Goal: Transaction & Acquisition: Purchase product/service

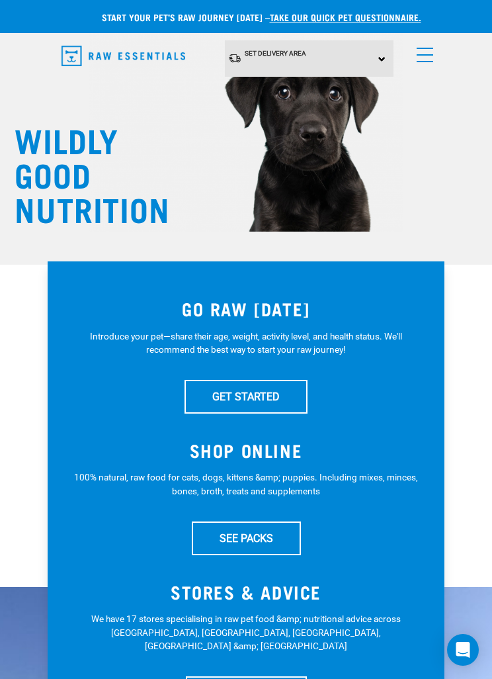
click at [222, 441] on h3 "SHOP ONLINE" at bounding box center [246, 450] width 344 height 21
click at [221, 395] on link "GET STARTED" at bounding box center [246, 396] width 123 height 33
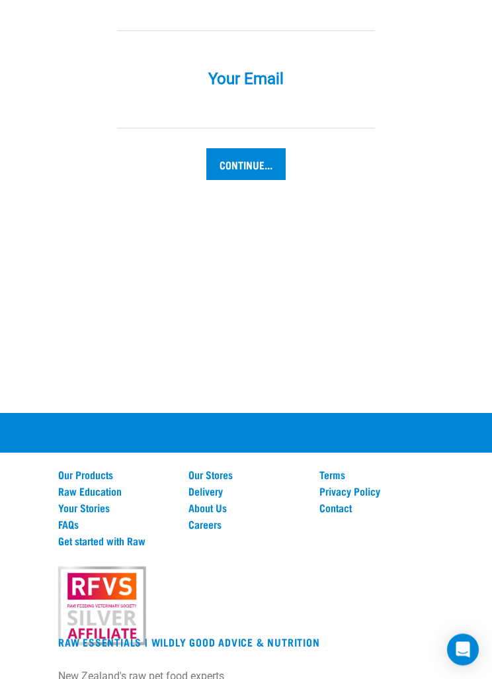
scroll to position [1589, 0]
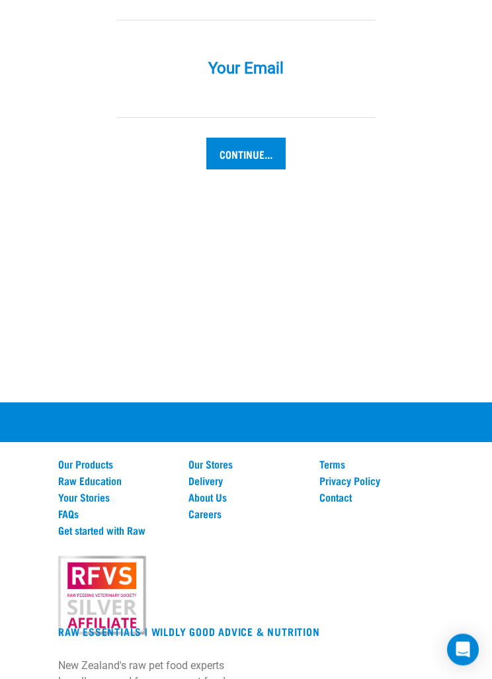
click at [75, 459] on link "Our Products" at bounding box center [115, 465] width 114 height 12
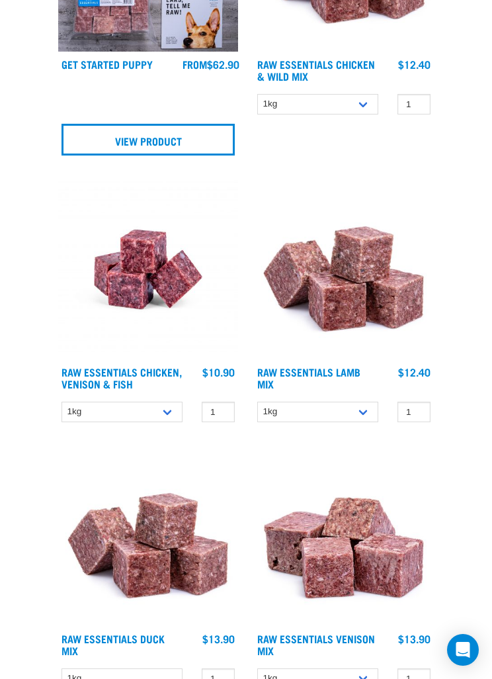
scroll to position [2485, 0]
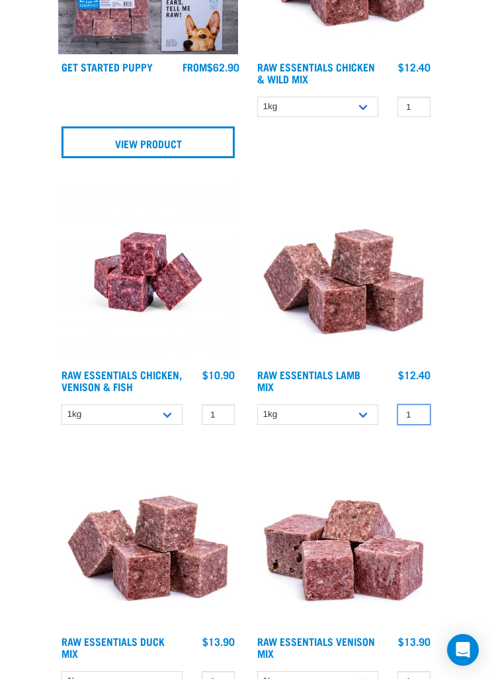
click at [408, 412] on input "1" at bounding box center [414, 414] width 33 height 21
click at [417, 414] on input "1" at bounding box center [414, 414] width 33 height 21
click at [126, 236] on img at bounding box center [148, 272] width 180 height 180
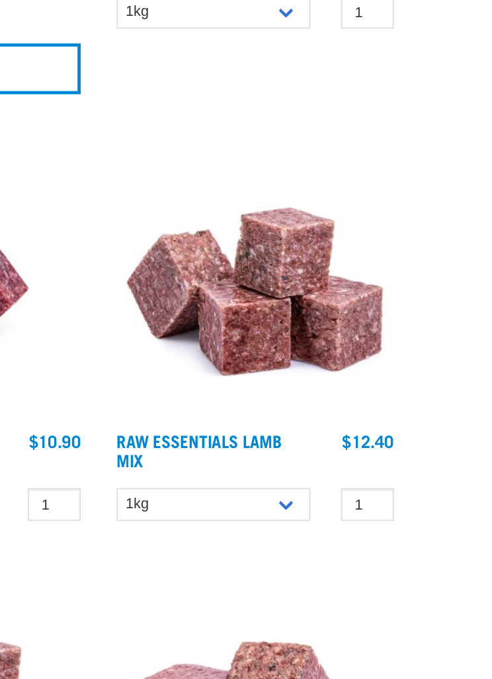
click at [254, 186] on img at bounding box center [344, 230] width 180 height 180
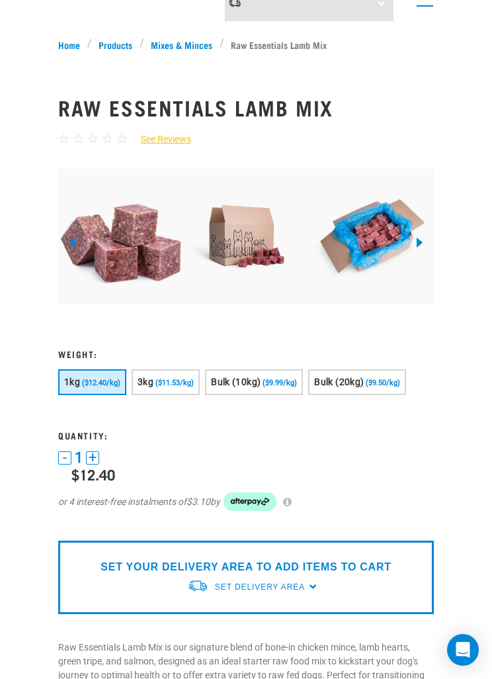
scroll to position [56, 0]
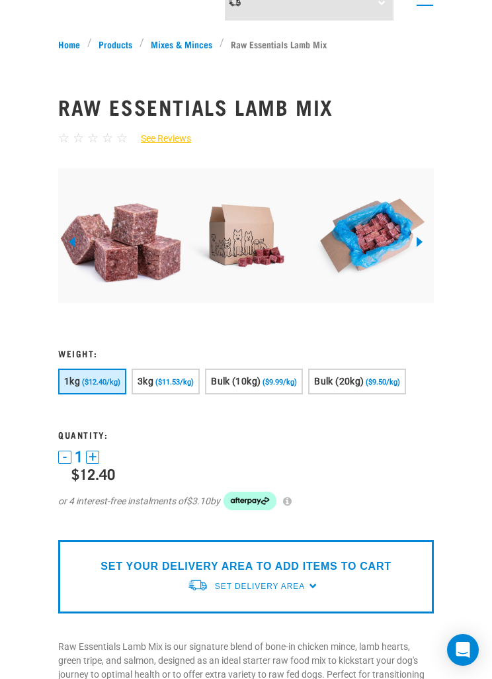
click at [235, 582] on span "Set Delivery Area" at bounding box center [260, 586] width 90 height 9
click at [206, 614] on link "[GEOGRAPHIC_DATA]" at bounding box center [253, 617] width 132 height 22
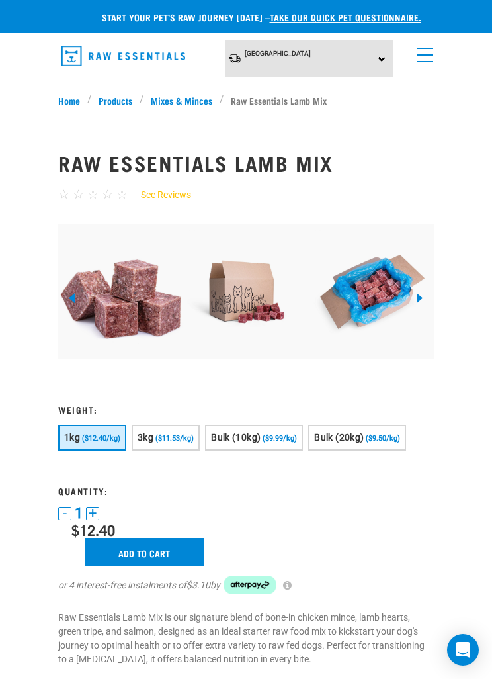
scroll to position [99, 0]
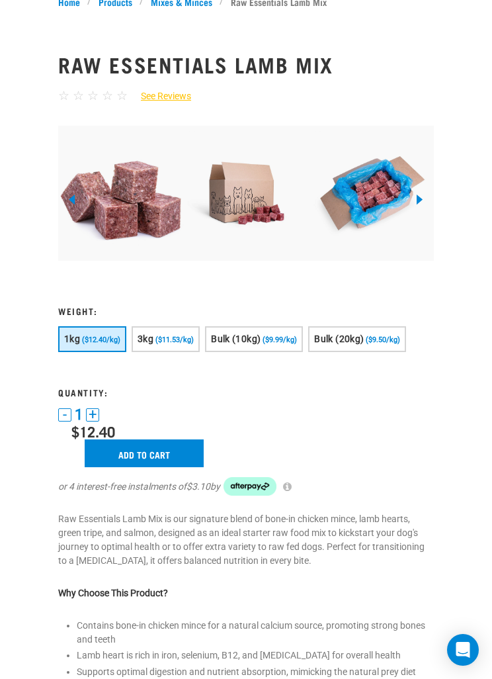
click at [156, 454] on input "Add to cart" at bounding box center [144, 453] width 119 height 28
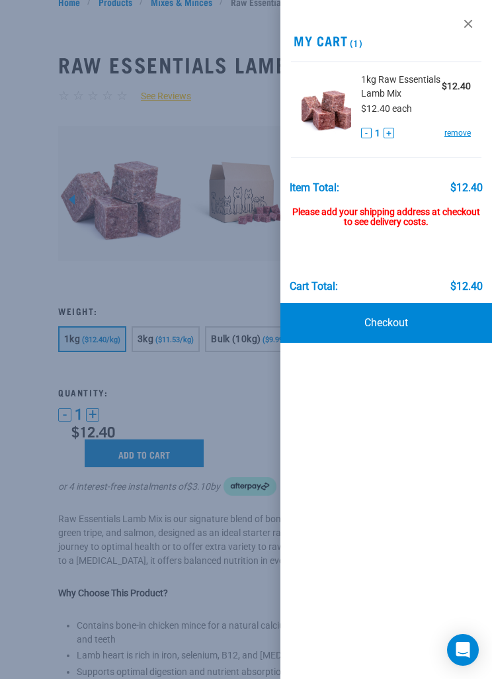
click at [348, 212] on div "Please add your shipping address at checkout to see delivery costs." at bounding box center [387, 211] width 194 height 34
click at [345, 209] on div "Please add your shipping address at checkout to see delivery costs." at bounding box center [387, 211] width 194 height 34
click at [365, 208] on div "Please add your shipping address at checkout to see delivery costs." at bounding box center [387, 211] width 194 height 34
click at [469, 21] on link at bounding box center [468, 23] width 21 height 21
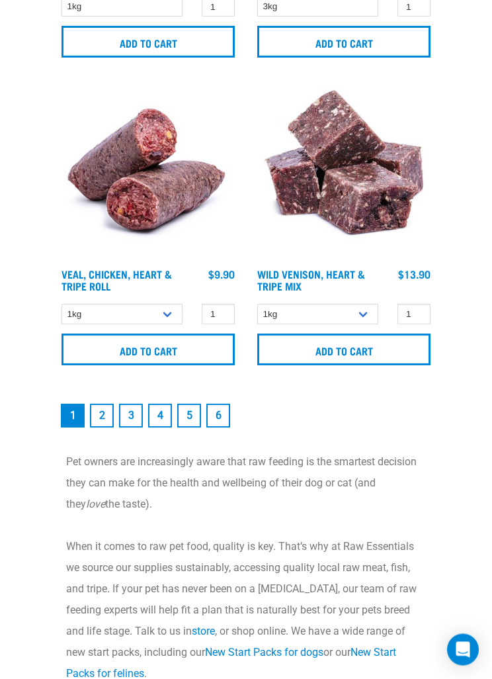
scroll to position [4735, 0]
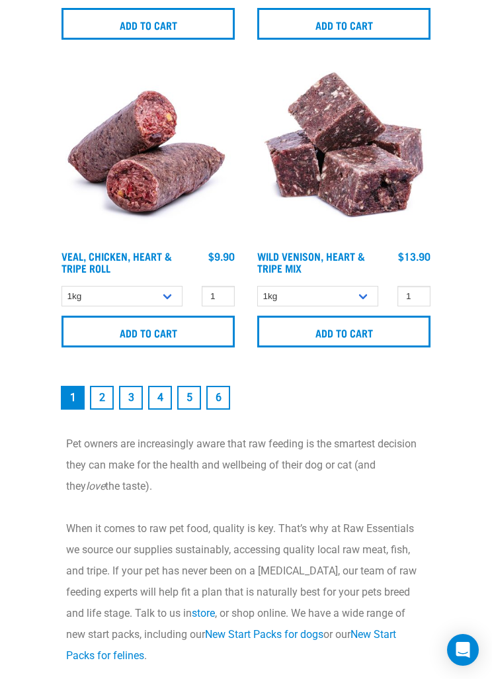
click at [102, 405] on link "2" at bounding box center [102, 398] width 24 height 24
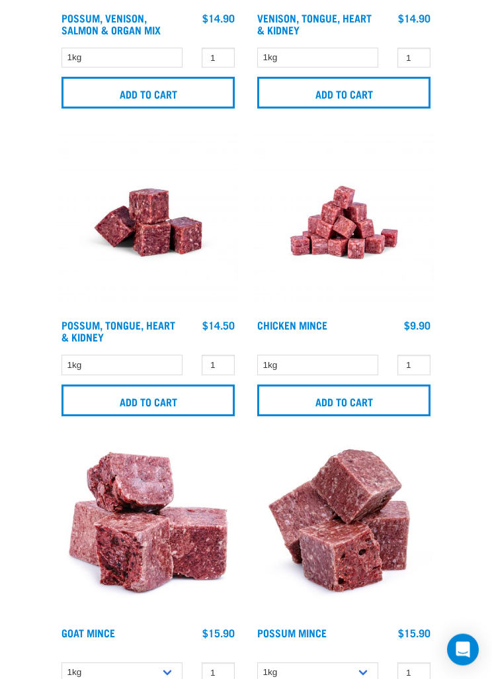
scroll to position [2820, 0]
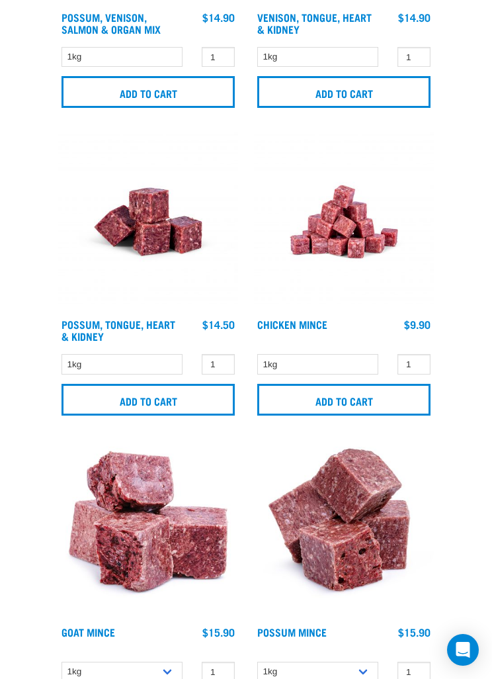
click at [336, 392] on input "Add to cart" at bounding box center [343, 400] width 173 height 32
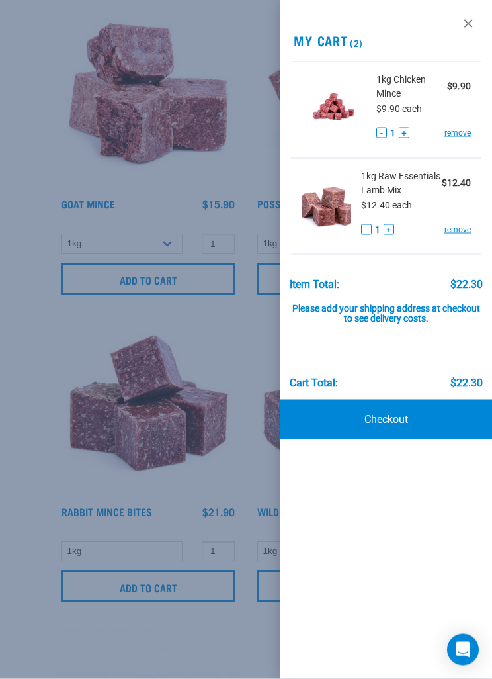
scroll to position [3249, 0]
click at [463, 24] on link at bounding box center [468, 23] width 21 height 21
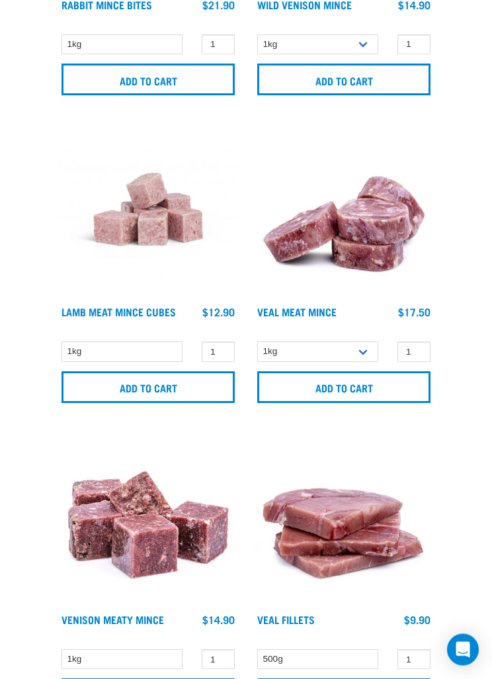
scroll to position [3755, 0]
click at [116, 390] on input "Add to cart" at bounding box center [148, 387] width 173 height 32
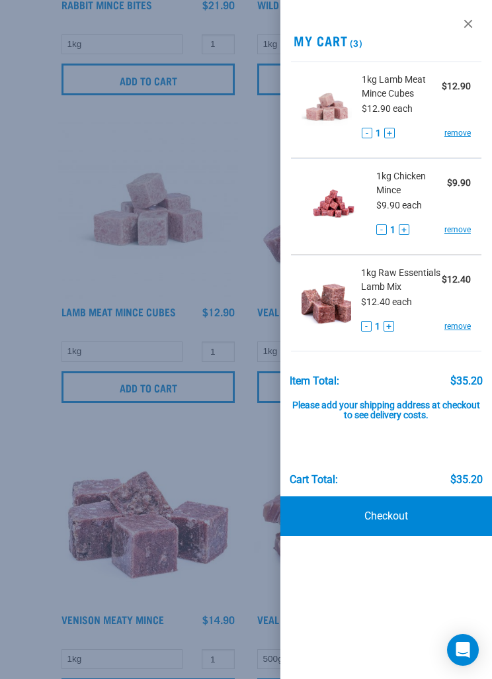
click at [349, 512] on link "Checkout" at bounding box center [387, 516] width 212 height 40
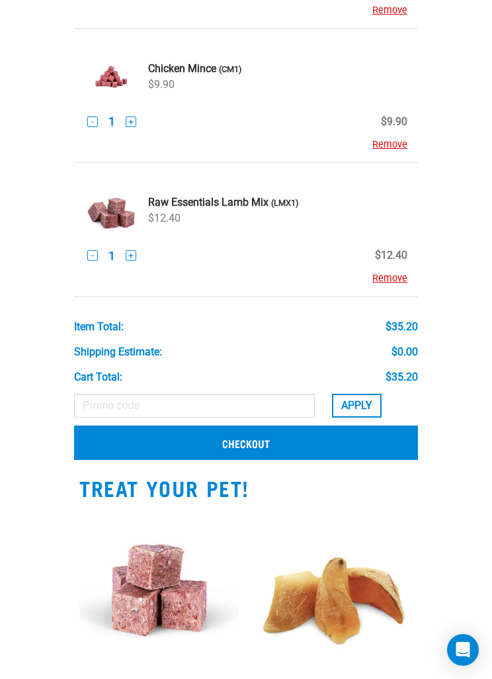
scroll to position [224, 0]
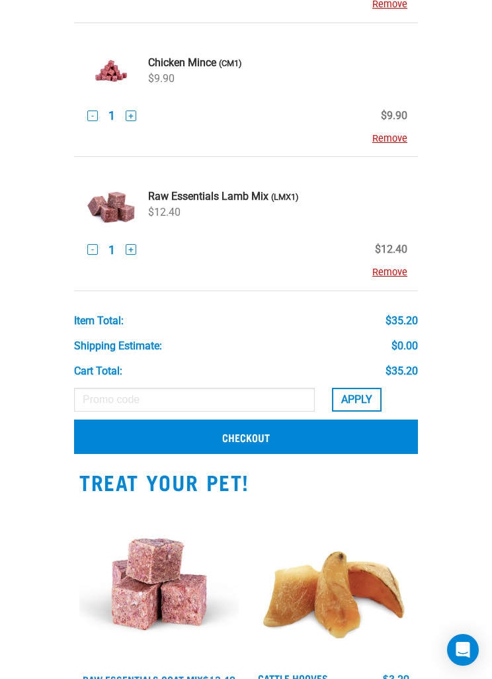
click at [131, 442] on link "Checkout" at bounding box center [246, 437] width 344 height 34
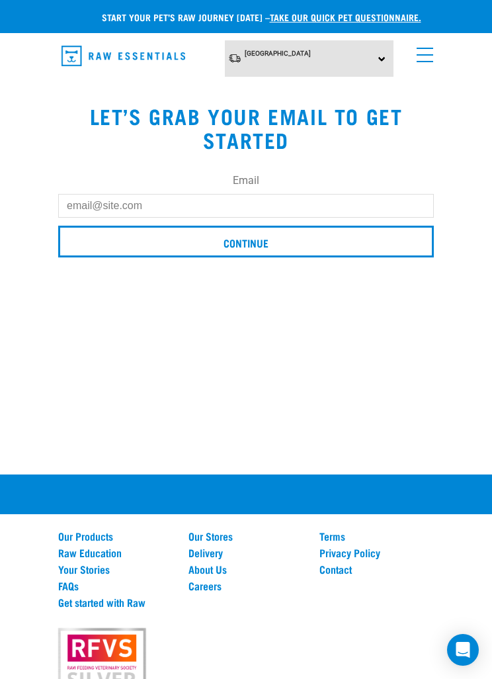
click at [81, 201] on input "Email" at bounding box center [246, 206] width 376 height 24
type input "weatherburn@xtra.co.nz"
click at [123, 257] on input "Continue" at bounding box center [246, 242] width 376 height 32
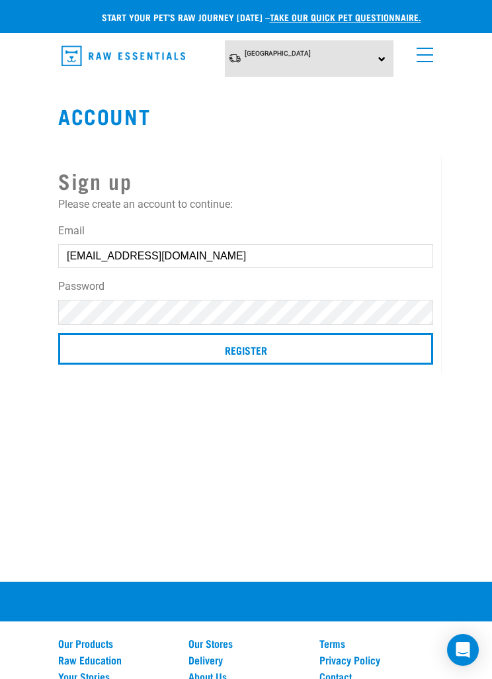
click at [148, 352] on input "Register" at bounding box center [245, 349] width 375 height 32
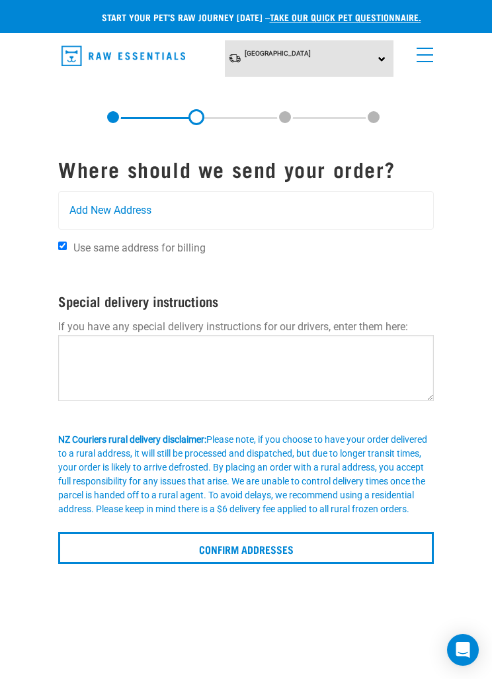
click at [84, 206] on span "Add New Address" at bounding box center [110, 210] width 82 height 16
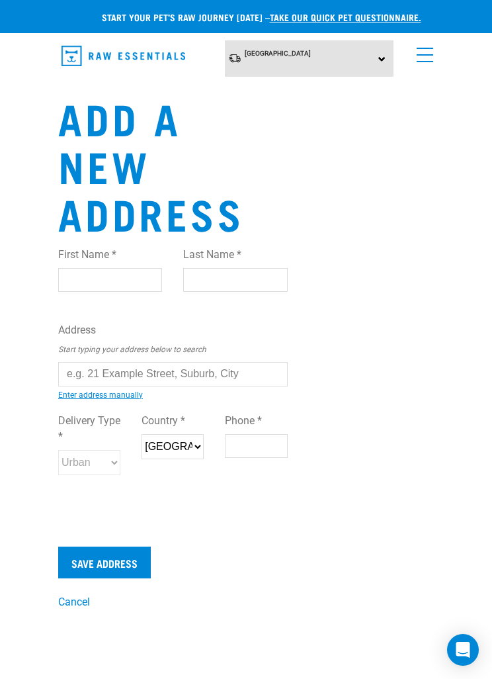
click at [82, 279] on input "First Name *" at bounding box center [110, 280] width 104 height 24
type input "[PERSON_NAME]"
type input "Weatherburn"
type input "17 Clarence Rd"
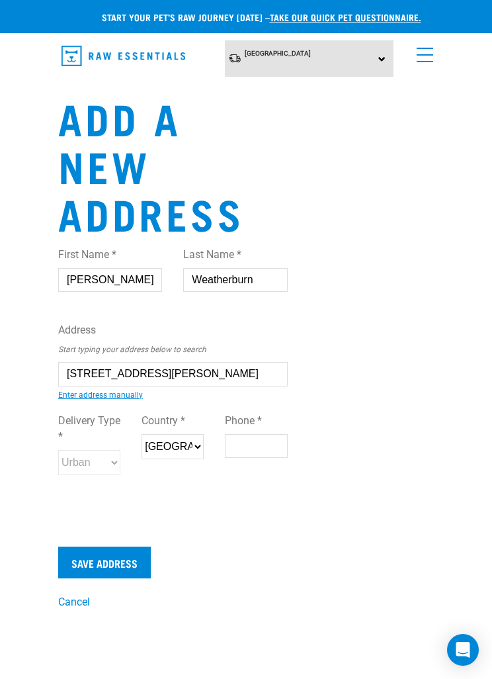
type input "17 Clarence Rd"
type input "Auckland"
select select "AUK"
type input "0627"
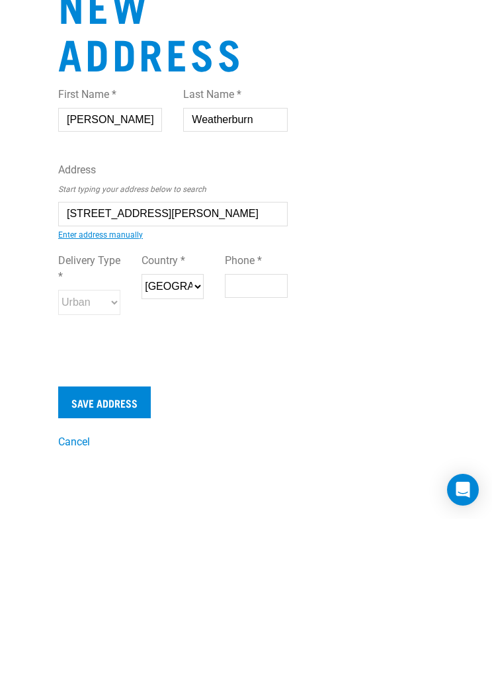
click at [170, 362] on input "17 Clarence Rd" at bounding box center [173, 374] width 230 height 24
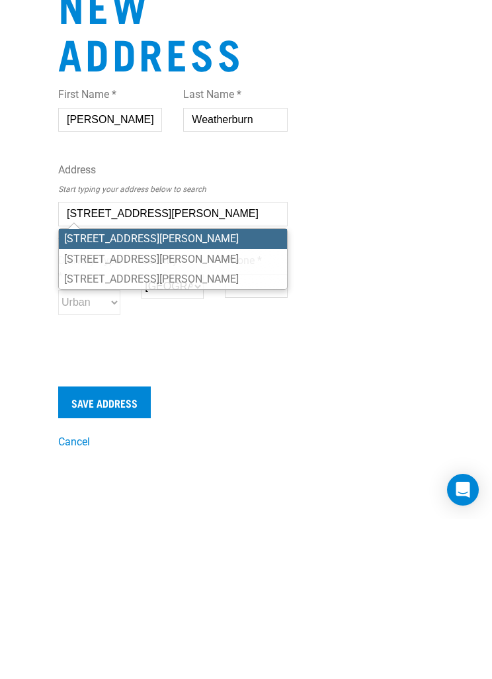
click at [101, 389] on li "17 Clarence Road, Northcote Point, Auckland 0627" at bounding box center [173, 399] width 228 height 20
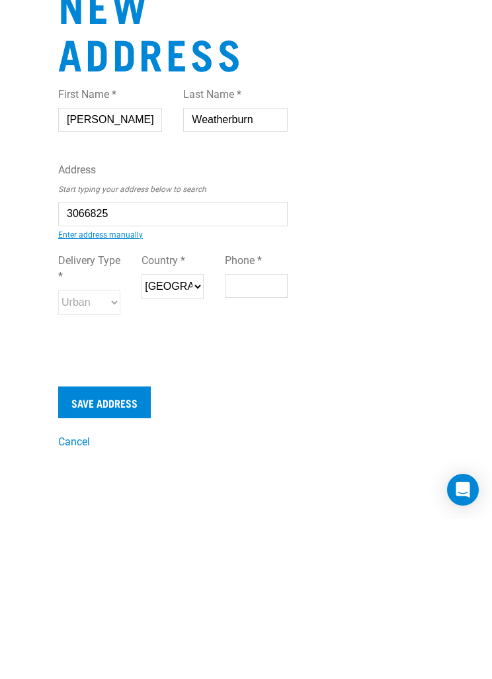
type input "17 Clarence Road, Northcote Point, Auckland 0627"
type input "[STREET_ADDRESS][PERSON_NAME]"
type input "Northcote Point"
select select "AUK"
select select "Urban"
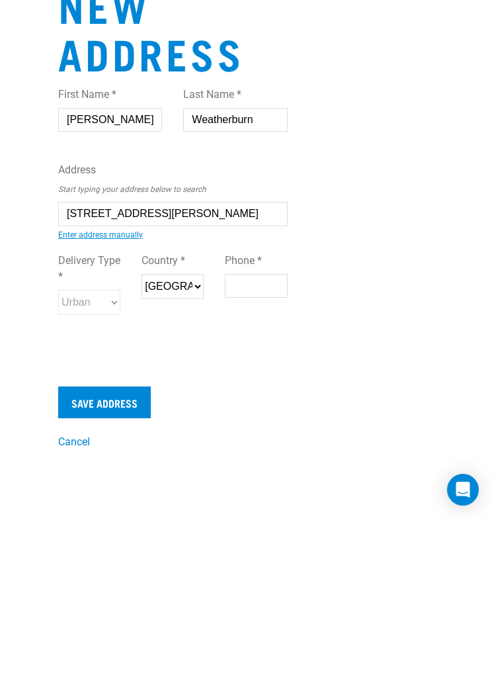
click at [248, 434] on input "Phone *" at bounding box center [256, 446] width 62 height 24
type input "021480169"
click at [87, 547] on input "Save Address" at bounding box center [104, 563] width 93 height 32
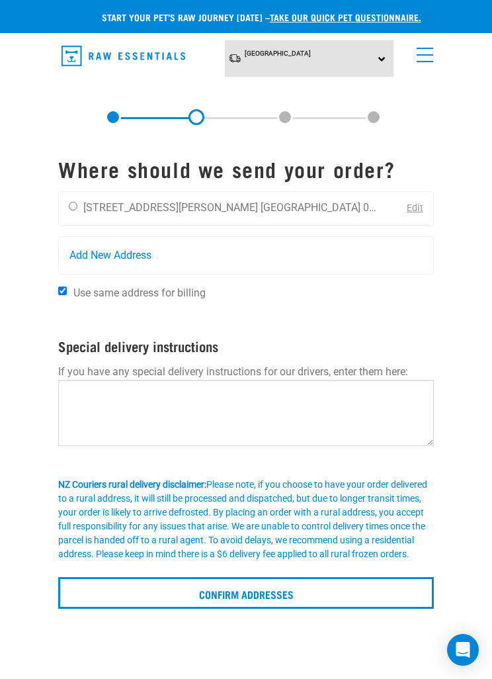
click at [69, 210] on input "radio" at bounding box center [73, 206] width 9 height 9
radio input "true"
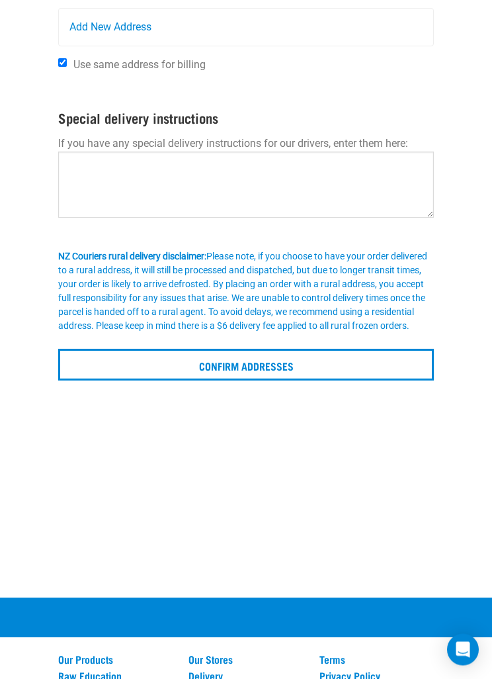
scroll to position [229, 0]
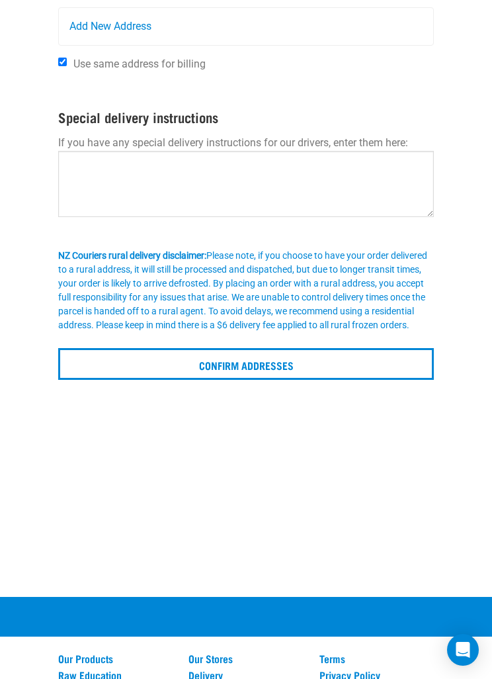
click at [149, 380] on input "Confirm addresses" at bounding box center [246, 364] width 376 height 32
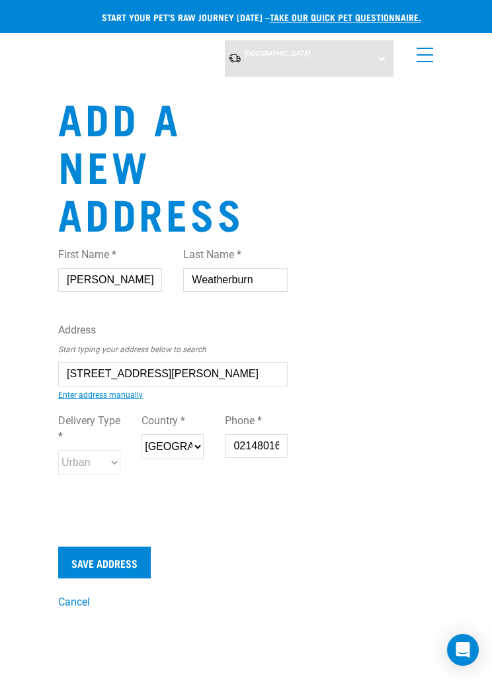
select select "AUK"
